Goal: Transaction & Acquisition: Purchase product/service

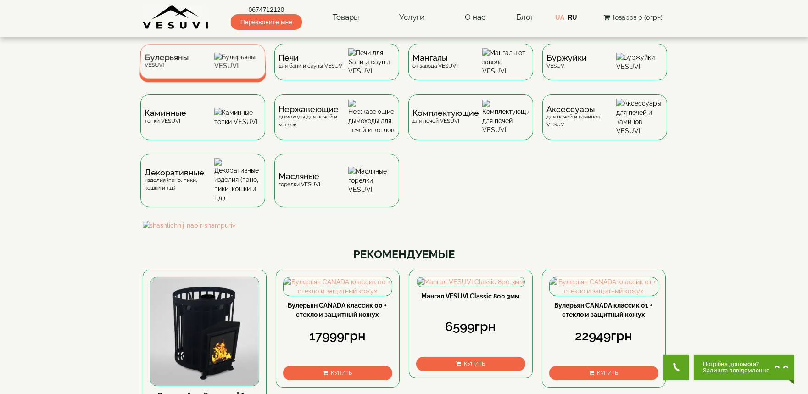
click at [202, 66] on div "Булерьяны VESUVI" at bounding box center [203, 61] width 127 height 34
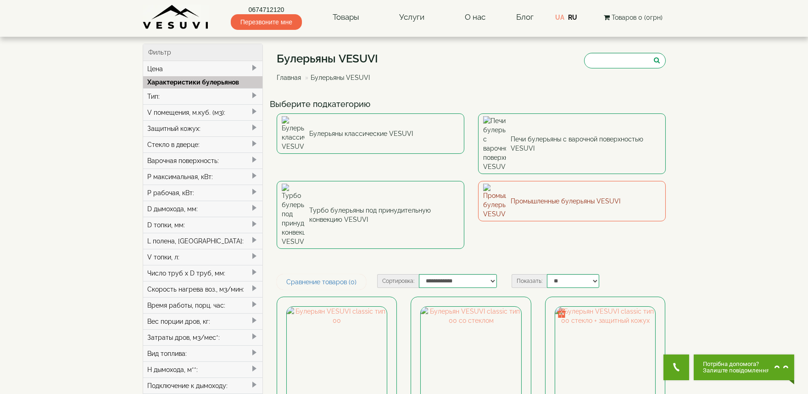
click at [565, 181] on link "Промышленные булерьяны VESUVI" at bounding box center [572, 201] width 188 height 40
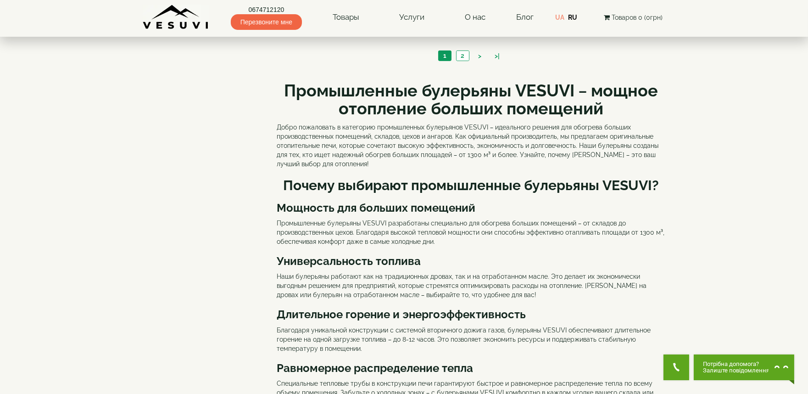
scroll to position [918, 0]
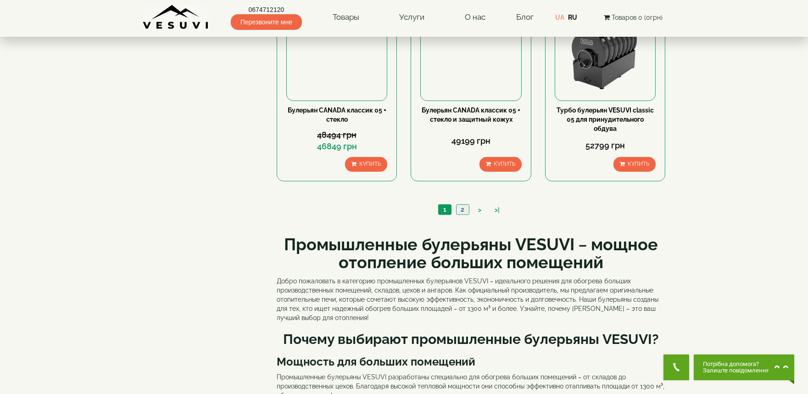
click at [464, 207] on link "2" at bounding box center [462, 210] width 13 height 10
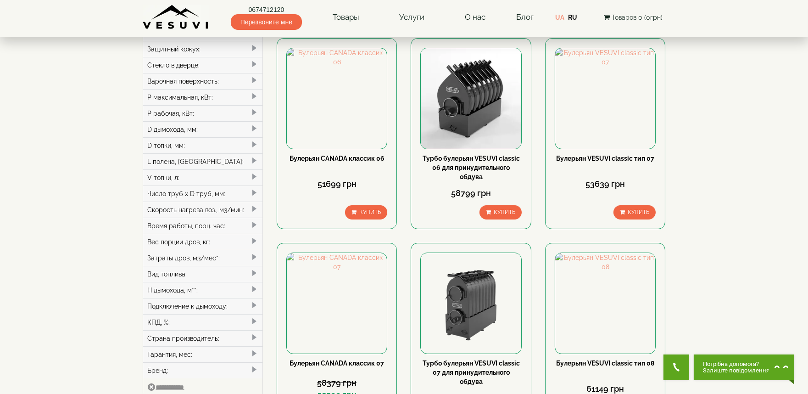
scroll to position [102, 0]
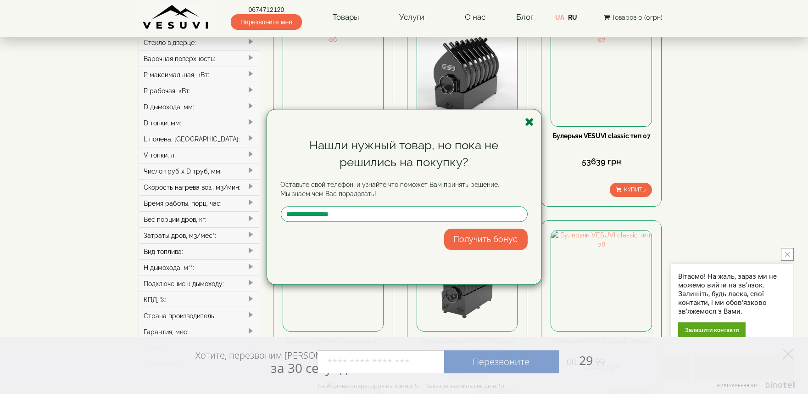
click at [528, 122] on icon "button" at bounding box center [530, 121] width 9 height 11
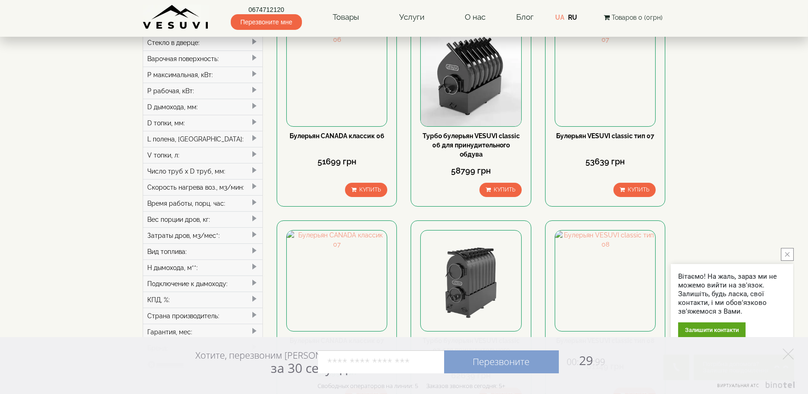
click at [763, 213] on body "0674712120 Перезвоните мне Товары Булерьяны VESUVI Мангалы от завода VESUVI Печ…" at bounding box center [404, 358] width 808 height 921
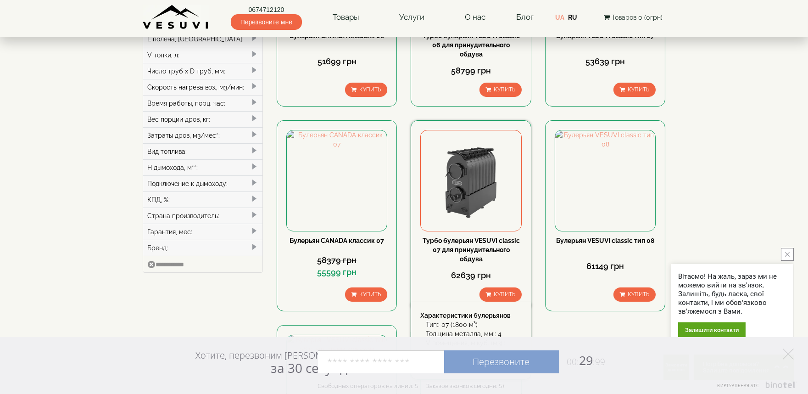
scroll to position [202, 0]
click at [471, 237] on link "Турбо булерьян VESUVI classic 07 для принудительного обдува" at bounding box center [471, 249] width 97 height 26
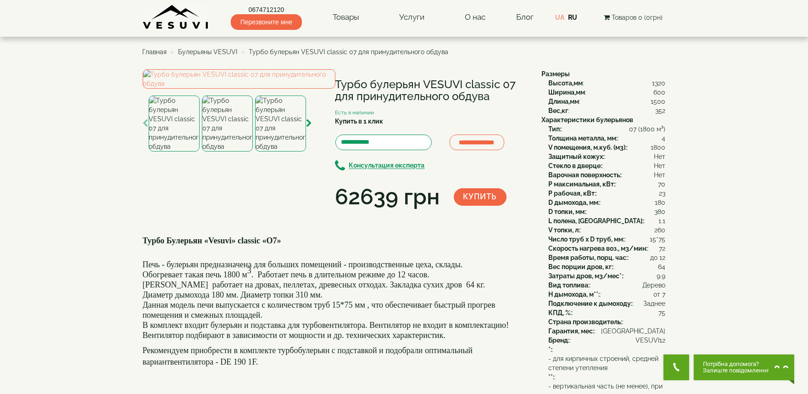
click at [285, 151] on img at bounding box center [280, 123] width 51 height 56
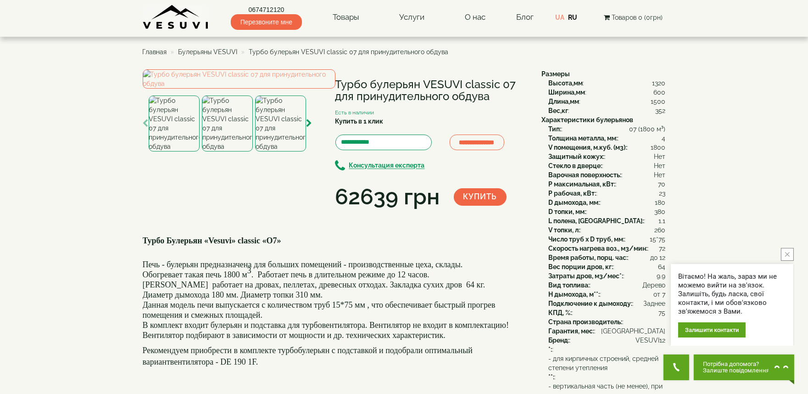
click at [218, 151] on img at bounding box center [227, 123] width 51 height 56
click at [287, 151] on img at bounding box center [280, 123] width 51 height 56
